Goal: Task Accomplishment & Management: Use online tool/utility

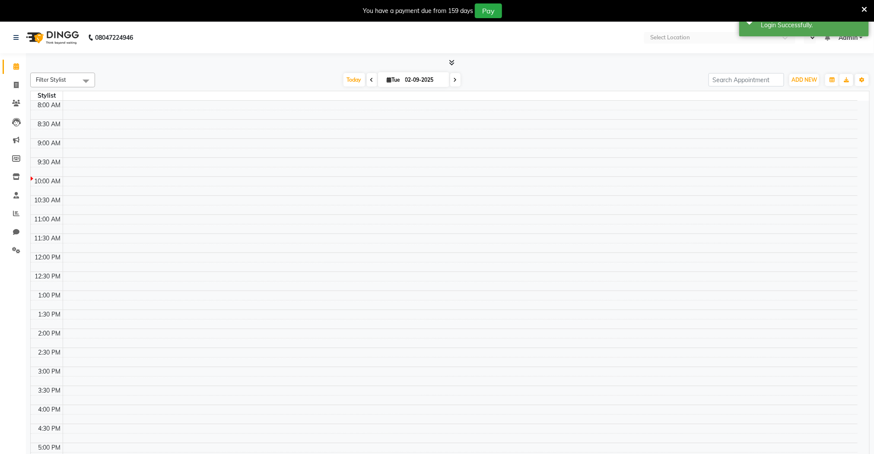
select select "en"
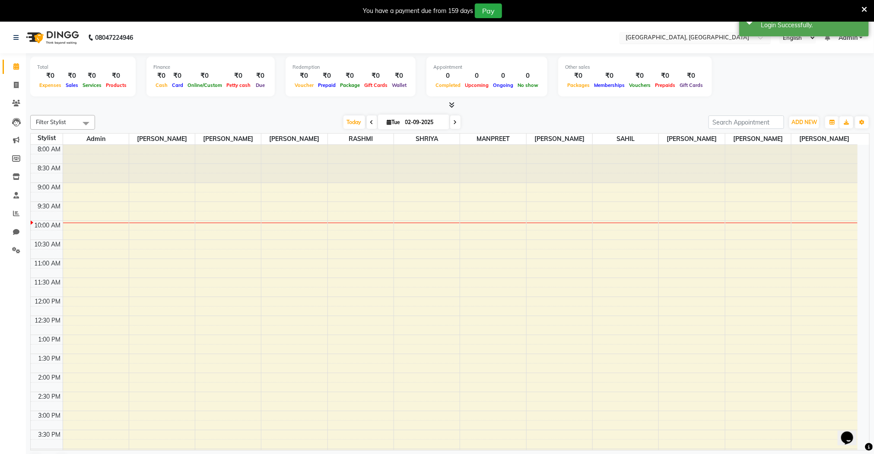
click at [703, 35] on input "text" at bounding box center [686, 38] width 125 height 9
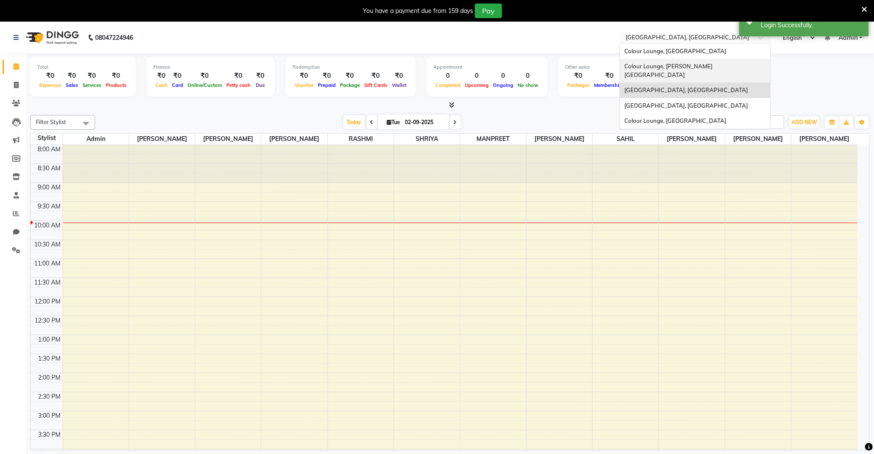
click at [691, 64] on span "Colour Lounge, [PERSON_NAME][GEOGRAPHIC_DATA]" at bounding box center [668, 71] width 88 height 16
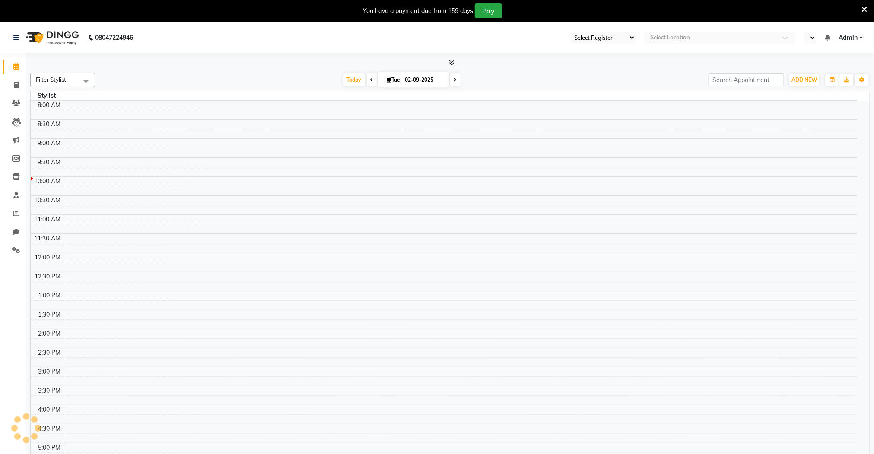
select select "en"
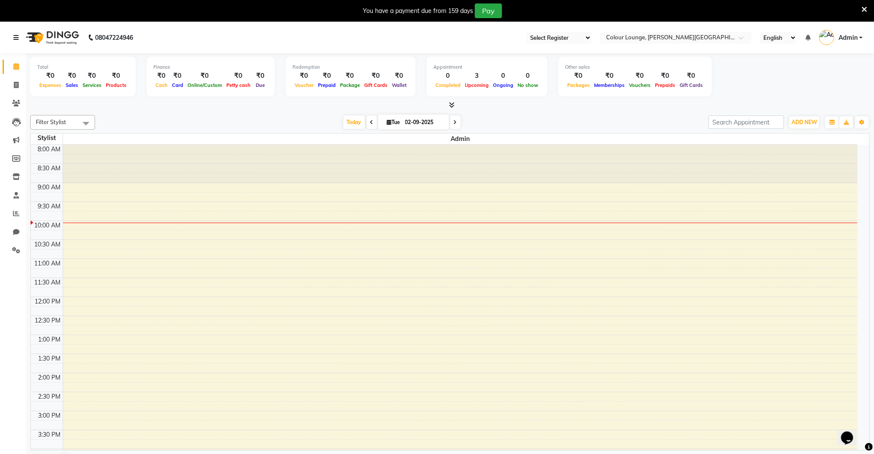
click at [21, 41] on link at bounding box center [17, 37] width 9 height 24
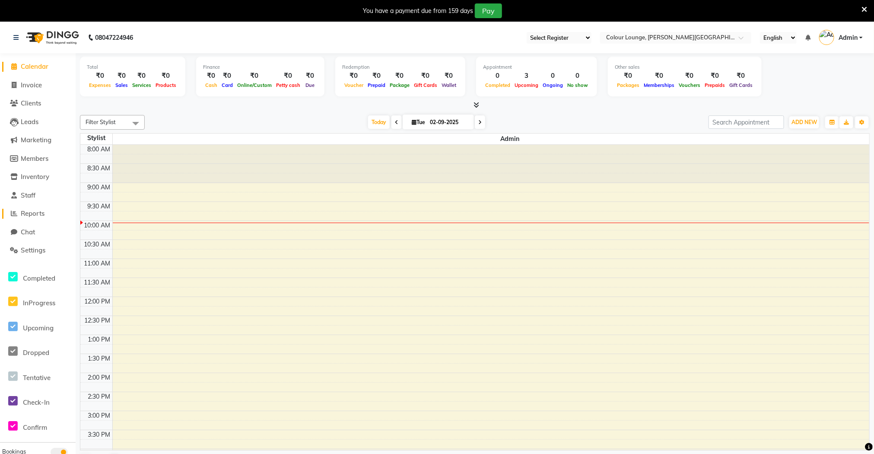
click at [43, 216] on span "Reports" at bounding box center [33, 213] width 24 height 8
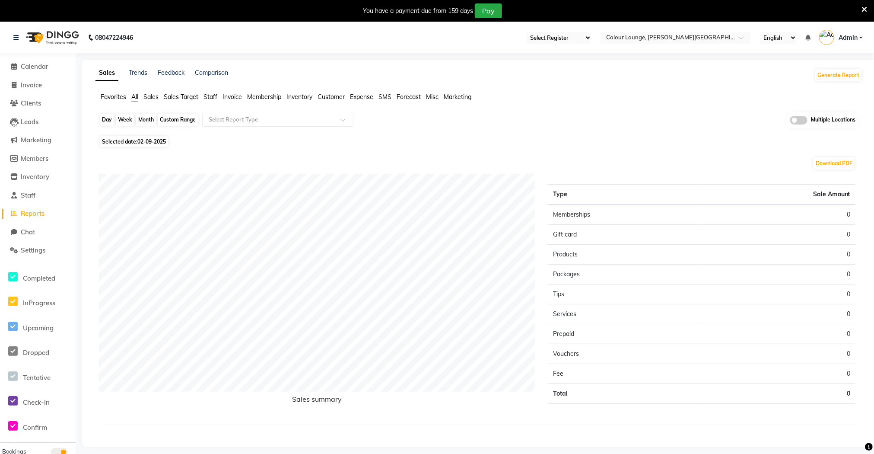
click at [102, 125] on div "Day" at bounding box center [107, 120] width 14 height 12
select select "9"
select select "2025"
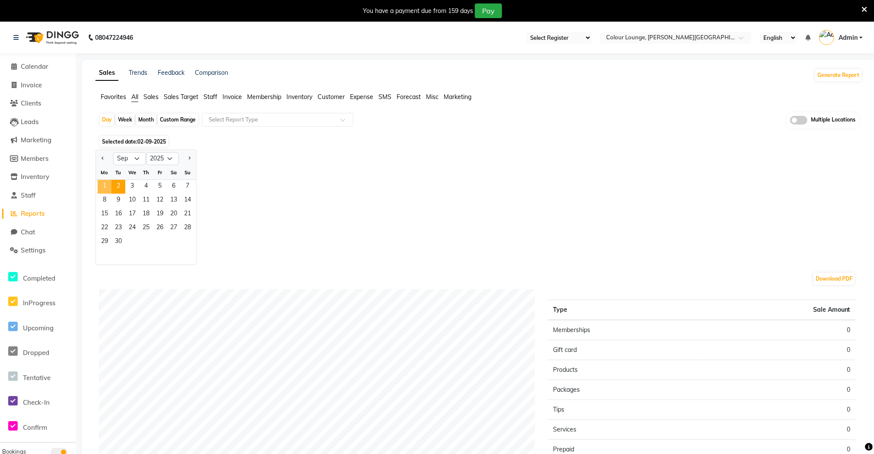
click at [105, 188] on span "1" at bounding box center [105, 187] width 14 height 14
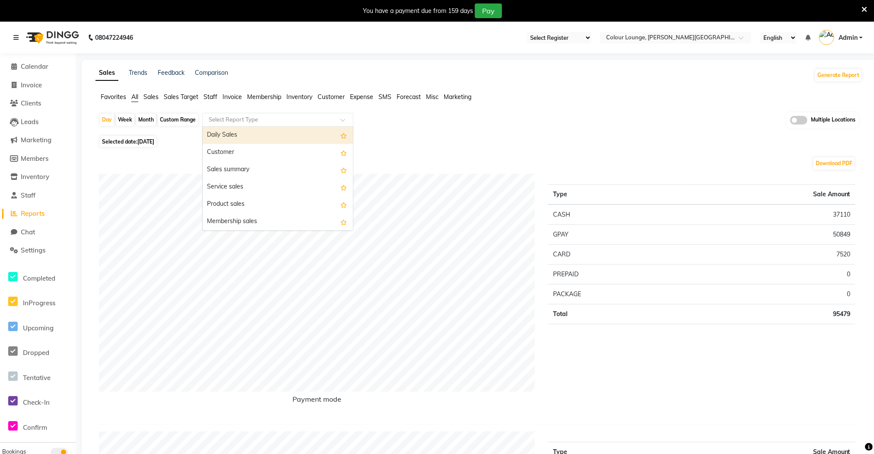
click at [214, 122] on input "text" at bounding box center [269, 119] width 124 height 9
click at [218, 134] on div "Daily Sales" at bounding box center [278, 135] width 150 height 17
select select "full_report"
select select "csv"
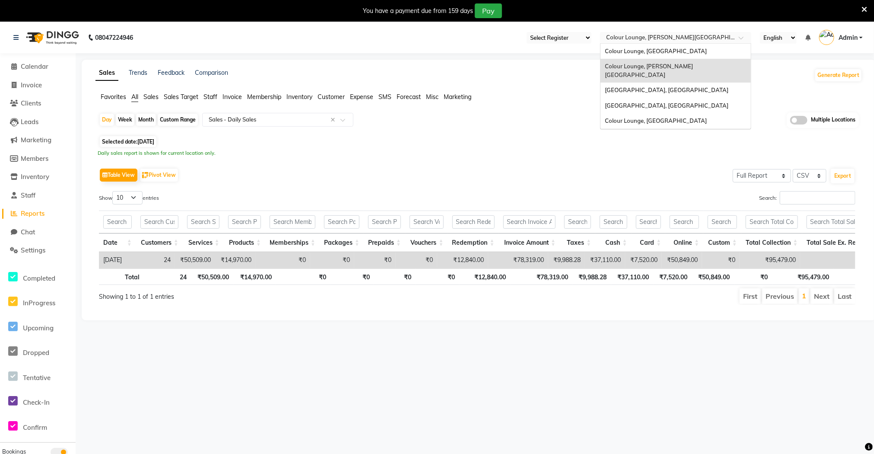
click at [685, 39] on input "text" at bounding box center [667, 38] width 125 height 9
click at [667, 52] on span "Colour Lounge, [GEOGRAPHIC_DATA]" at bounding box center [656, 51] width 102 height 7
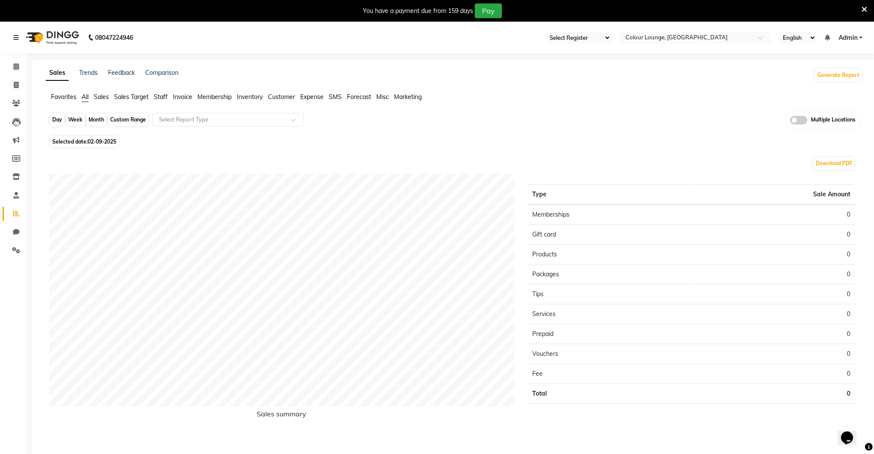
click at [59, 118] on div "Day" at bounding box center [57, 120] width 14 height 12
select select "9"
select select "2025"
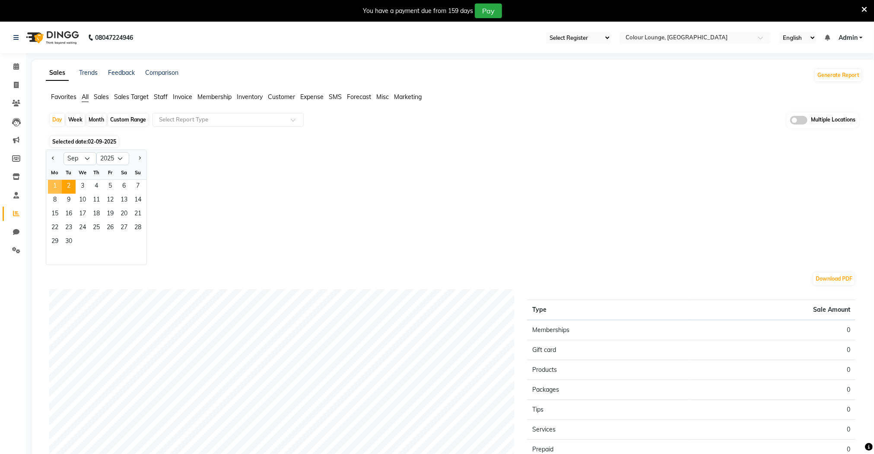
click at [56, 182] on span "1" at bounding box center [55, 187] width 14 height 14
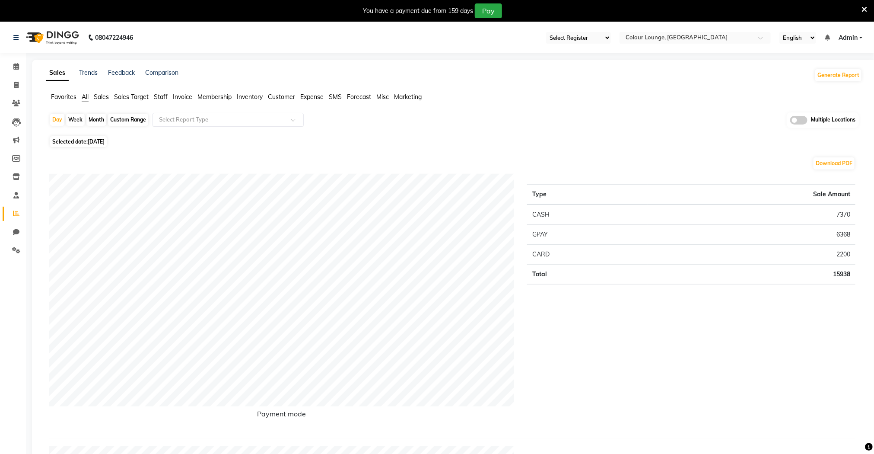
click at [228, 124] on input "text" at bounding box center [219, 119] width 124 height 9
click at [223, 135] on div "Daily Sales" at bounding box center [228, 135] width 150 height 17
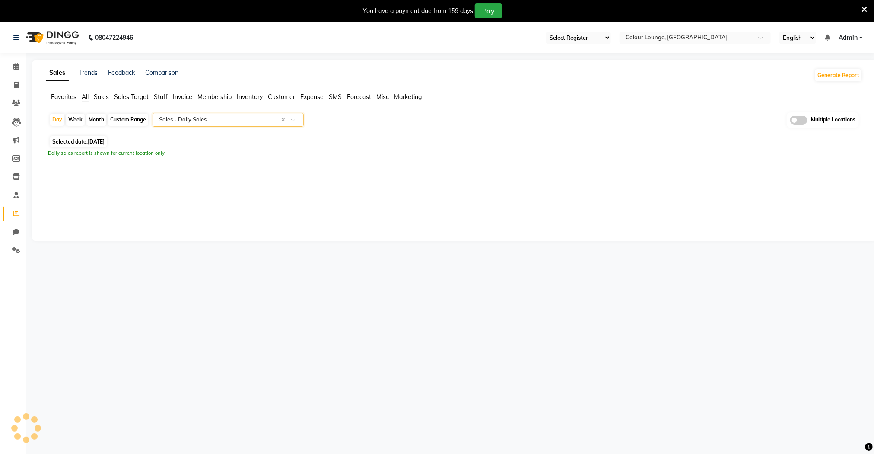
select select "full_report"
select select "csv"
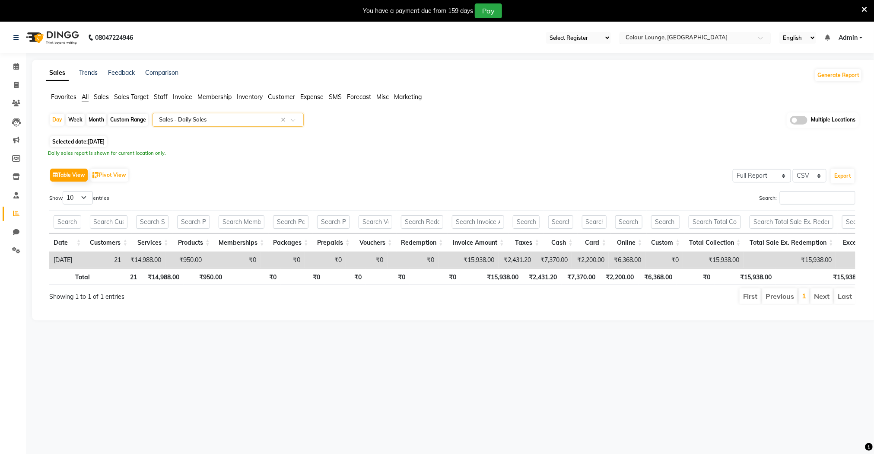
click at [670, 32] on div "Select Location × Colour Lounge, Kabir Park" at bounding box center [695, 38] width 151 height 12
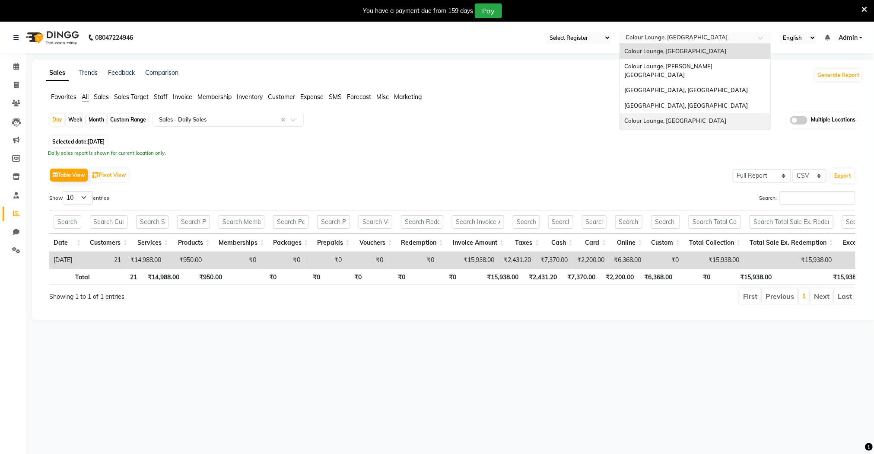
click at [665, 117] on span "Colour Lounge, [GEOGRAPHIC_DATA]" at bounding box center [675, 120] width 102 height 7
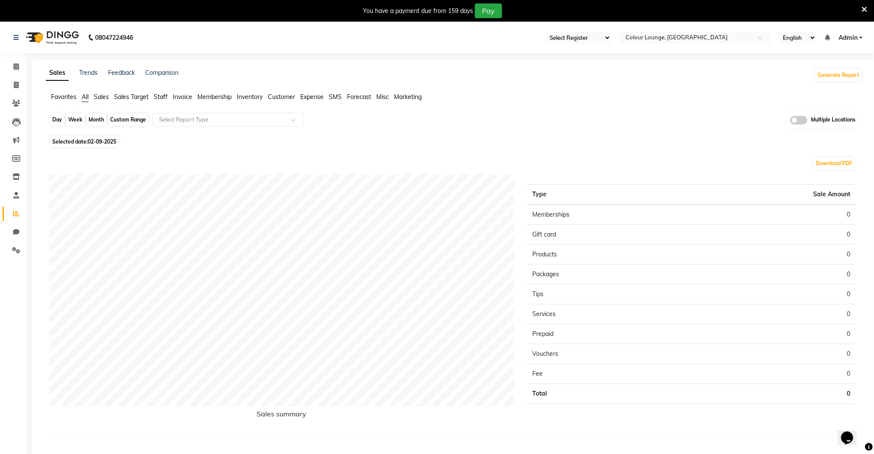
click at [55, 118] on div "Day" at bounding box center [57, 120] width 14 height 12
select select "9"
select select "2025"
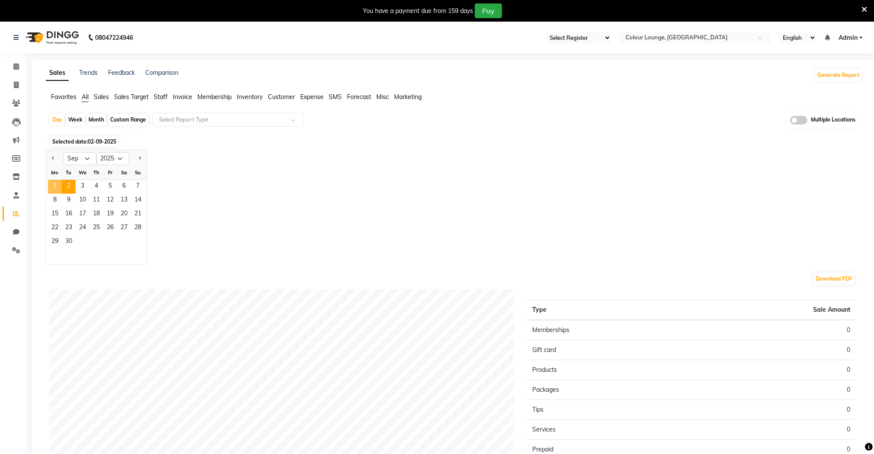
click at [54, 183] on span "1" at bounding box center [55, 187] width 14 height 14
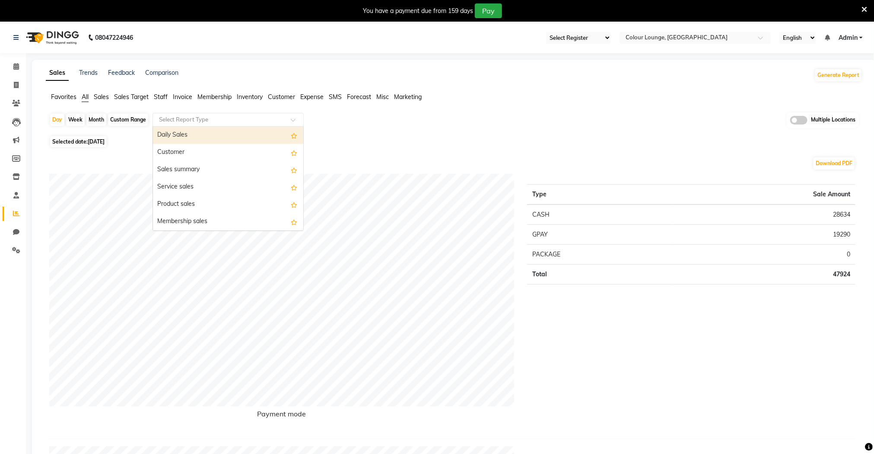
click at [182, 122] on input "text" at bounding box center [219, 119] width 124 height 9
click at [175, 131] on div "Daily Sales" at bounding box center [228, 135] width 150 height 17
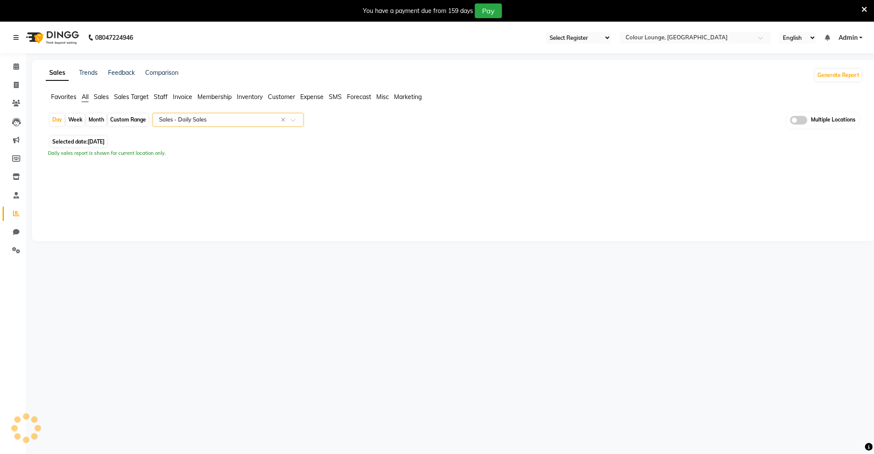
select select "filtered_report"
select select "csv"
